Goal: Task Accomplishment & Management: Manage account settings

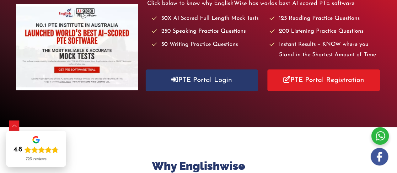
scroll to position [102, 0]
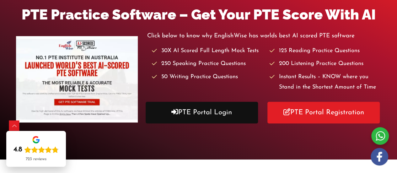
click at [205, 106] on link "PTE Portal Login" at bounding box center [202, 113] width 112 height 22
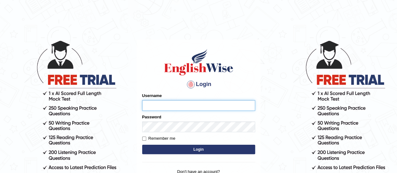
click at [170, 107] on input "Username" at bounding box center [198, 105] width 113 height 11
type input "AntoninoL"
click at [171, 150] on button "Login" at bounding box center [198, 149] width 113 height 9
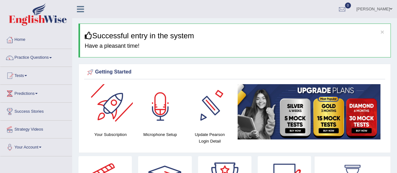
click at [113, 100] on div at bounding box center [111, 106] width 44 height 44
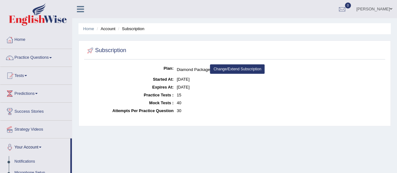
click at [33, 40] on link "Home" at bounding box center [36, 39] width 72 height 16
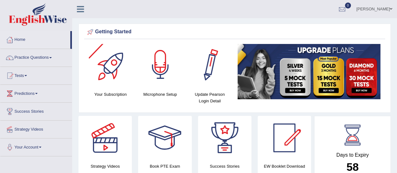
click at [129, 65] on div at bounding box center [111, 66] width 44 height 44
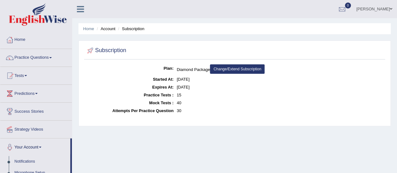
click at [22, 35] on link "Home" at bounding box center [36, 39] width 72 height 16
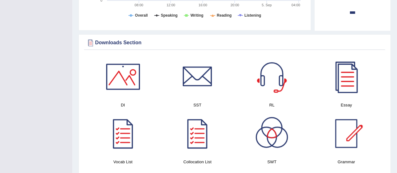
scroll to position [308, 0]
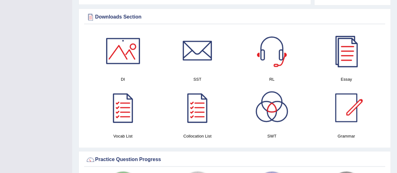
click at [345, 57] on div at bounding box center [346, 51] width 44 height 44
click at [188, 101] on div at bounding box center [198, 108] width 44 height 44
click at [128, 115] on div at bounding box center [123, 108] width 44 height 44
click at [122, 56] on div at bounding box center [123, 51] width 44 height 44
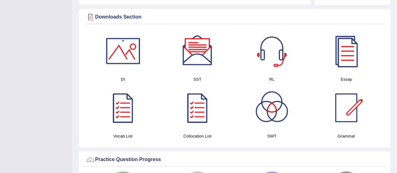
click at [186, 60] on div at bounding box center [198, 51] width 44 height 44
click at [276, 119] on div at bounding box center [272, 108] width 44 height 44
click at [353, 102] on div at bounding box center [346, 108] width 44 height 44
